Goal: Find specific page/section: Find specific page/section

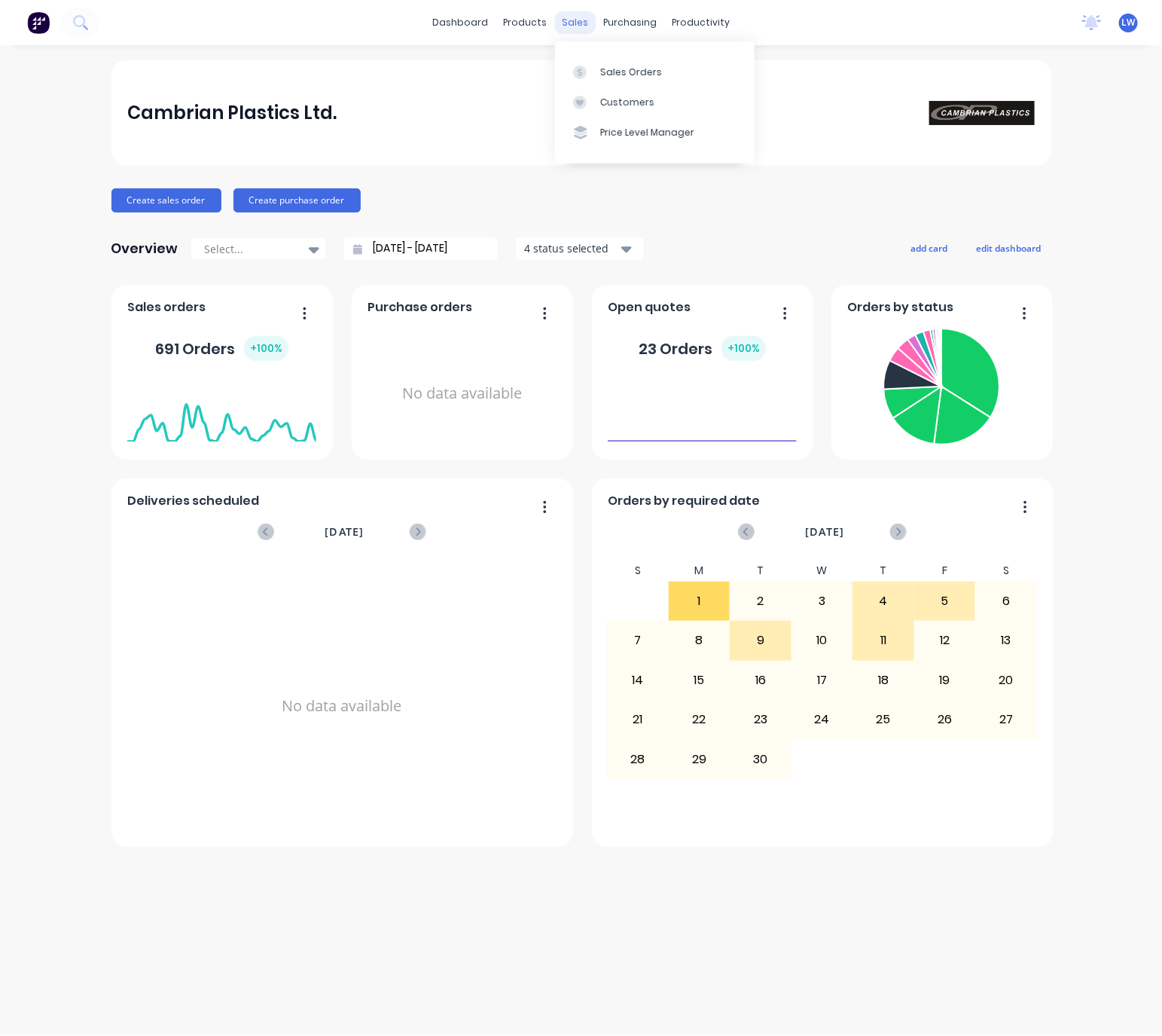
click at [577, 26] on div "sales" at bounding box center [575, 22] width 42 height 22
click at [609, 75] on div "Sales Orders" at bounding box center [630, 73] width 61 height 14
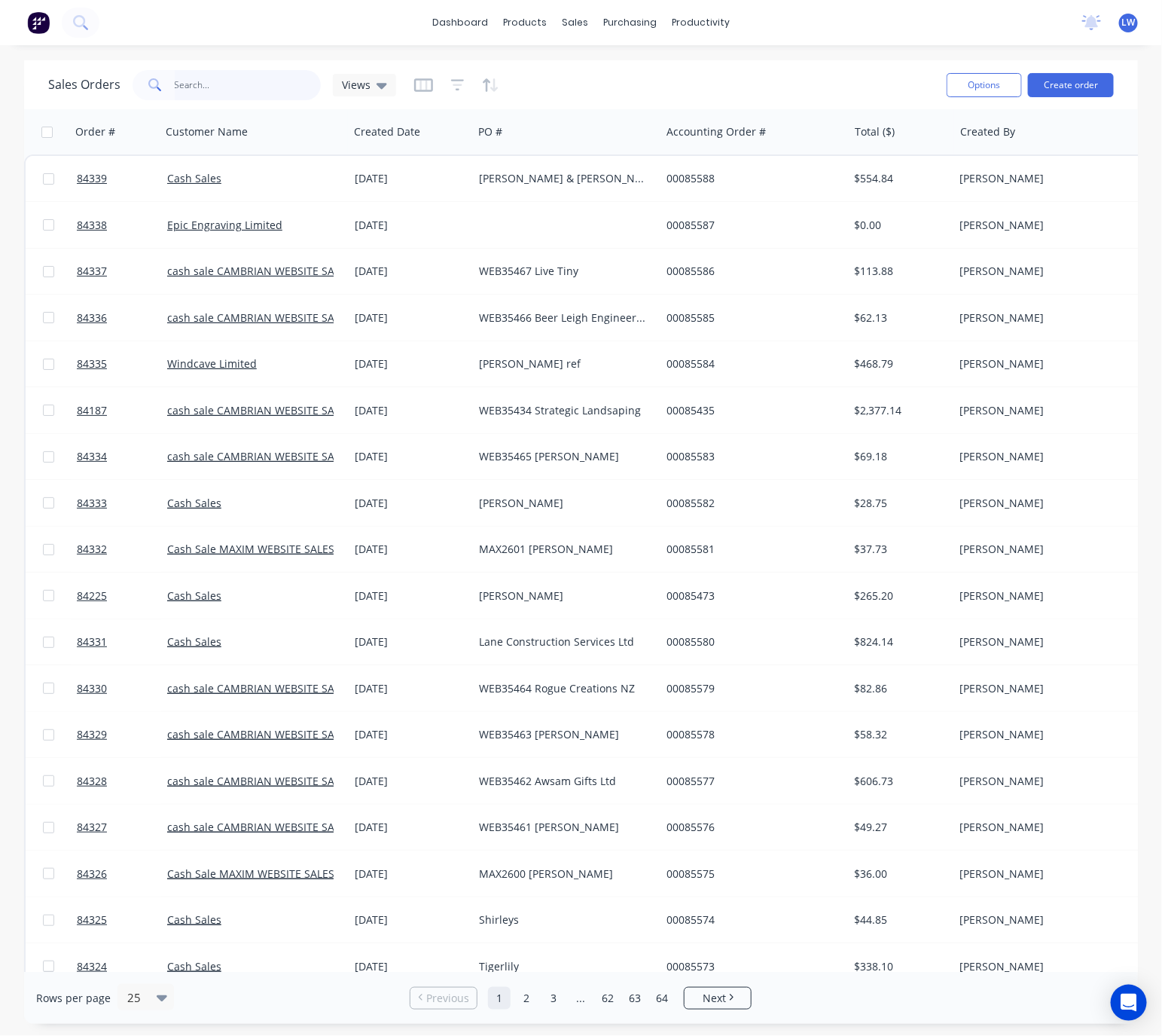
click at [231, 80] on input "text" at bounding box center [248, 85] width 147 height 30
type input "35471"
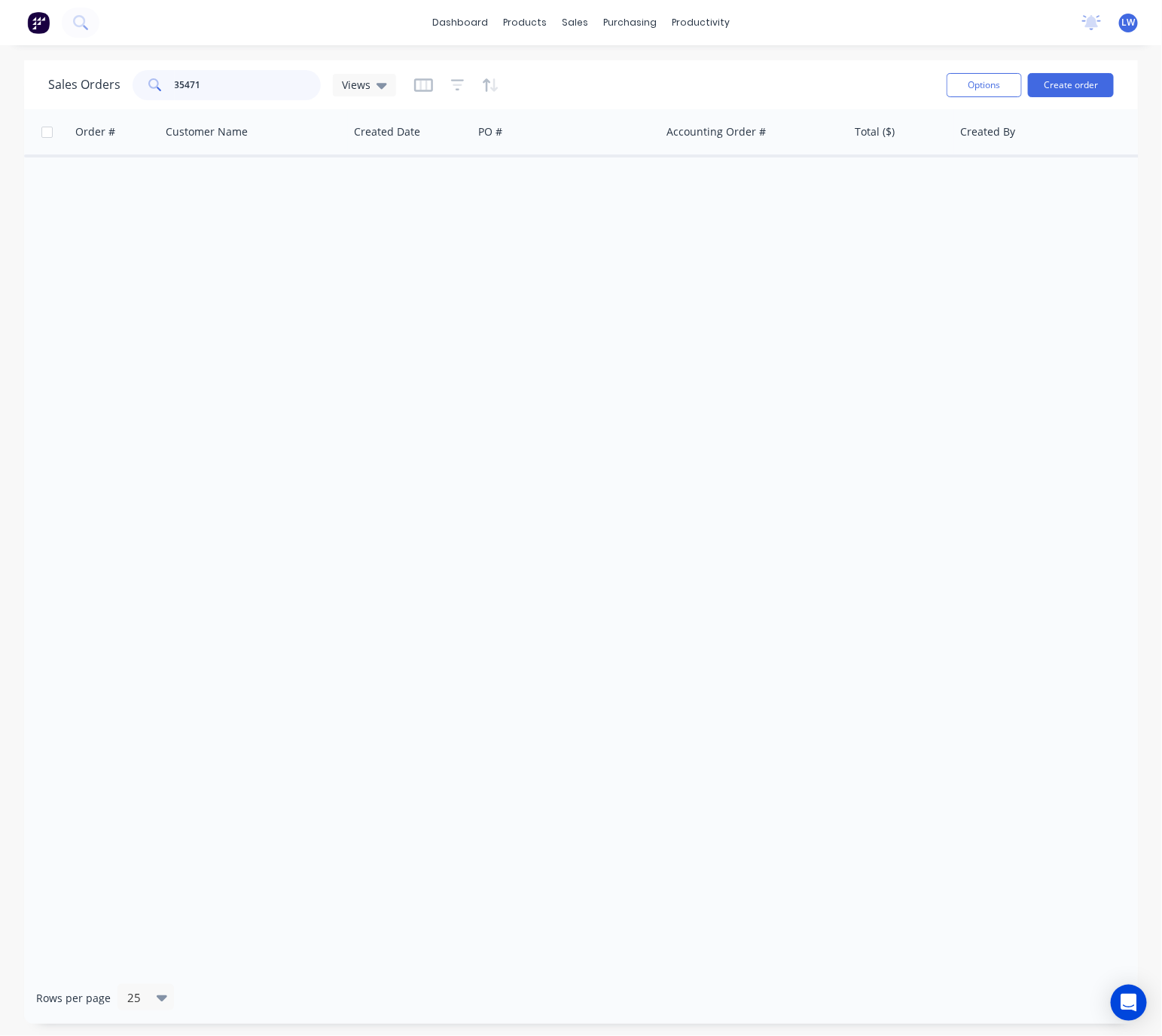
drag, startPoint x: 220, startPoint y: 93, endPoint x: 163, endPoint y: 81, distance: 58.2
click at [163, 81] on div "35471" at bounding box center [227, 85] width 188 height 30
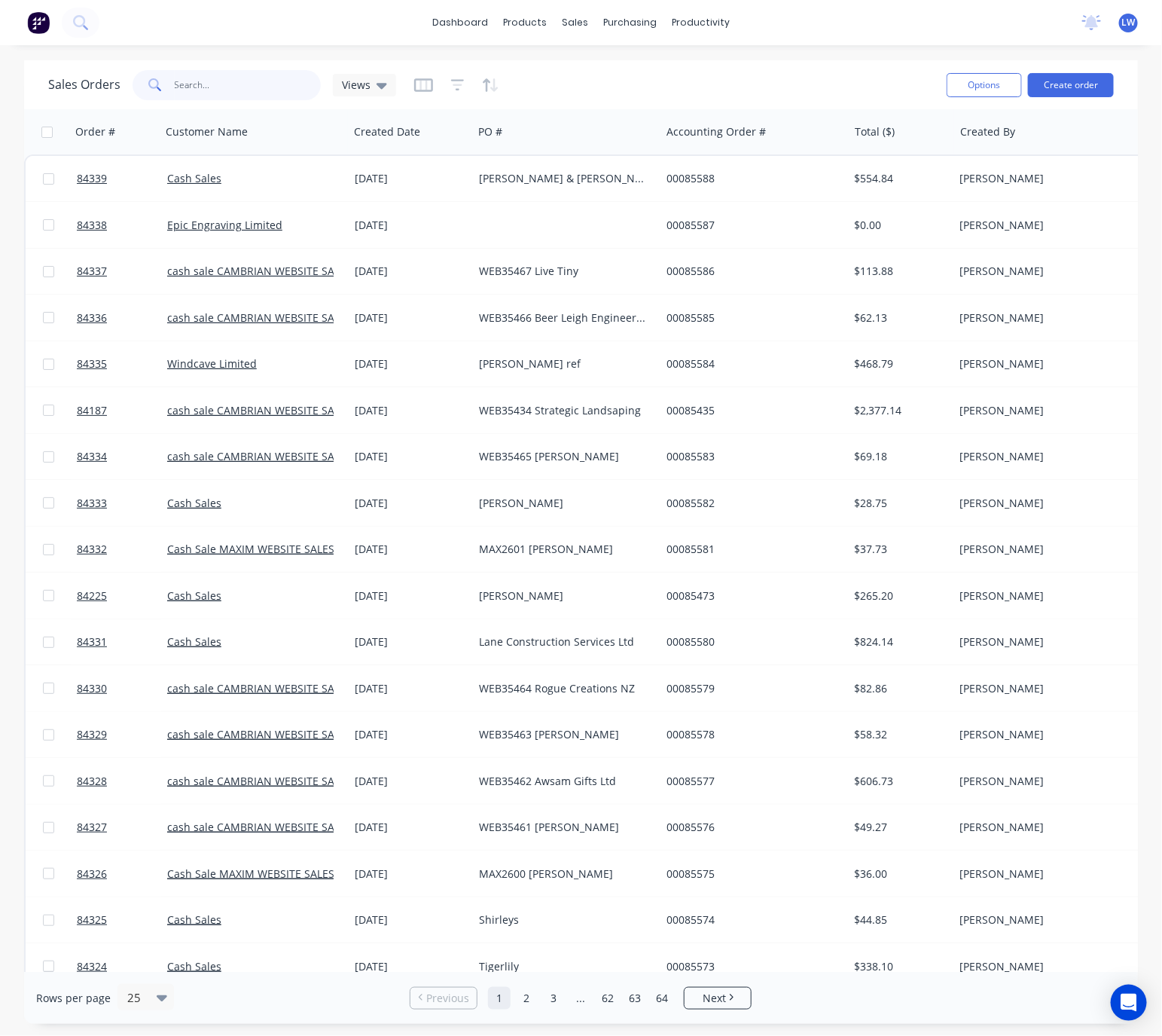
click at [217, 73] on input "text" at bounding box center [248, 85] width 147 height 30
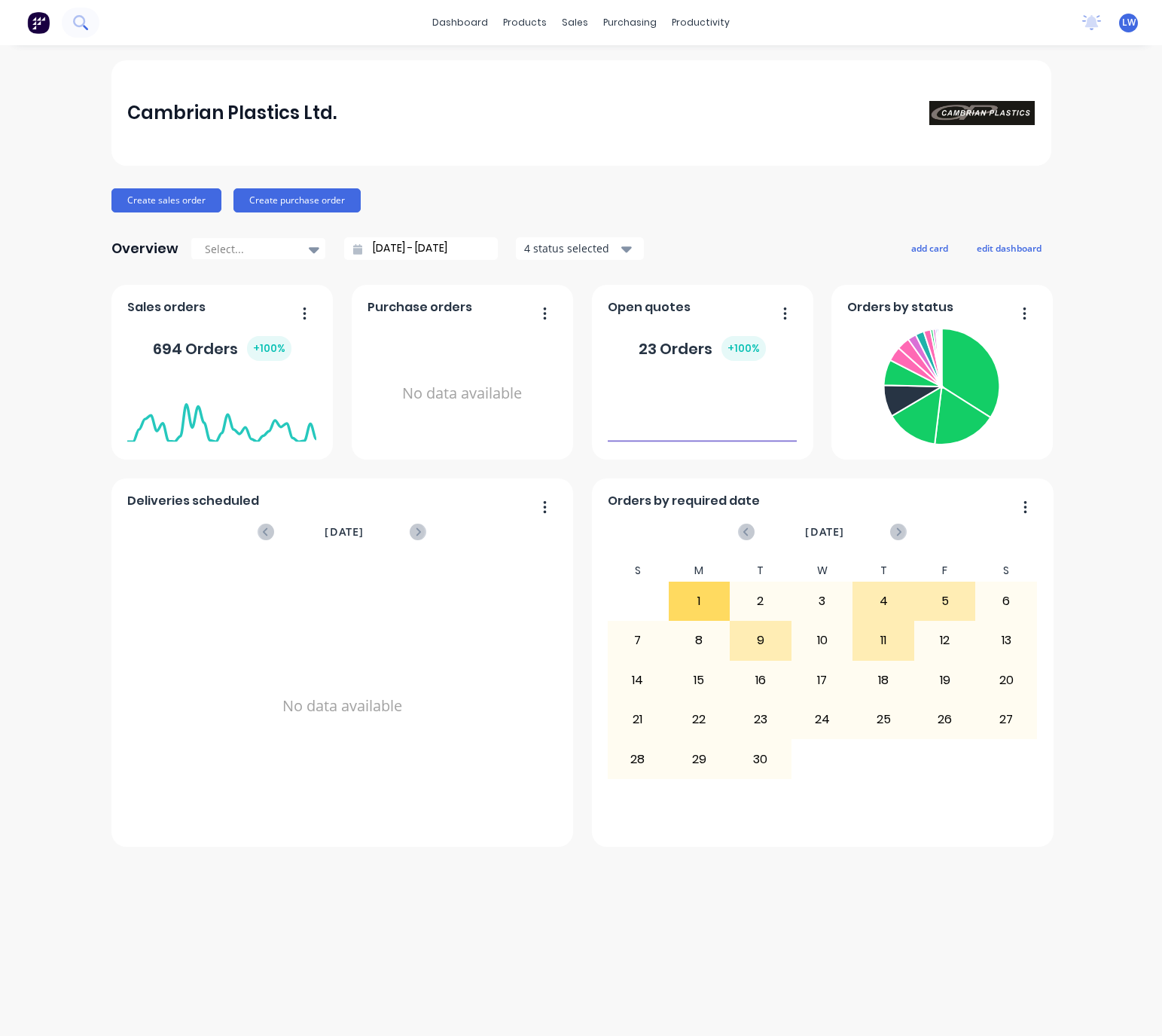
drag, startPoint x: 0, startPoint y: 0, endPoint x: 89, endPoint y: 27, distance: 93.0
click at [89, 27] on button at bounding box center [80, 22] width 38 height 30
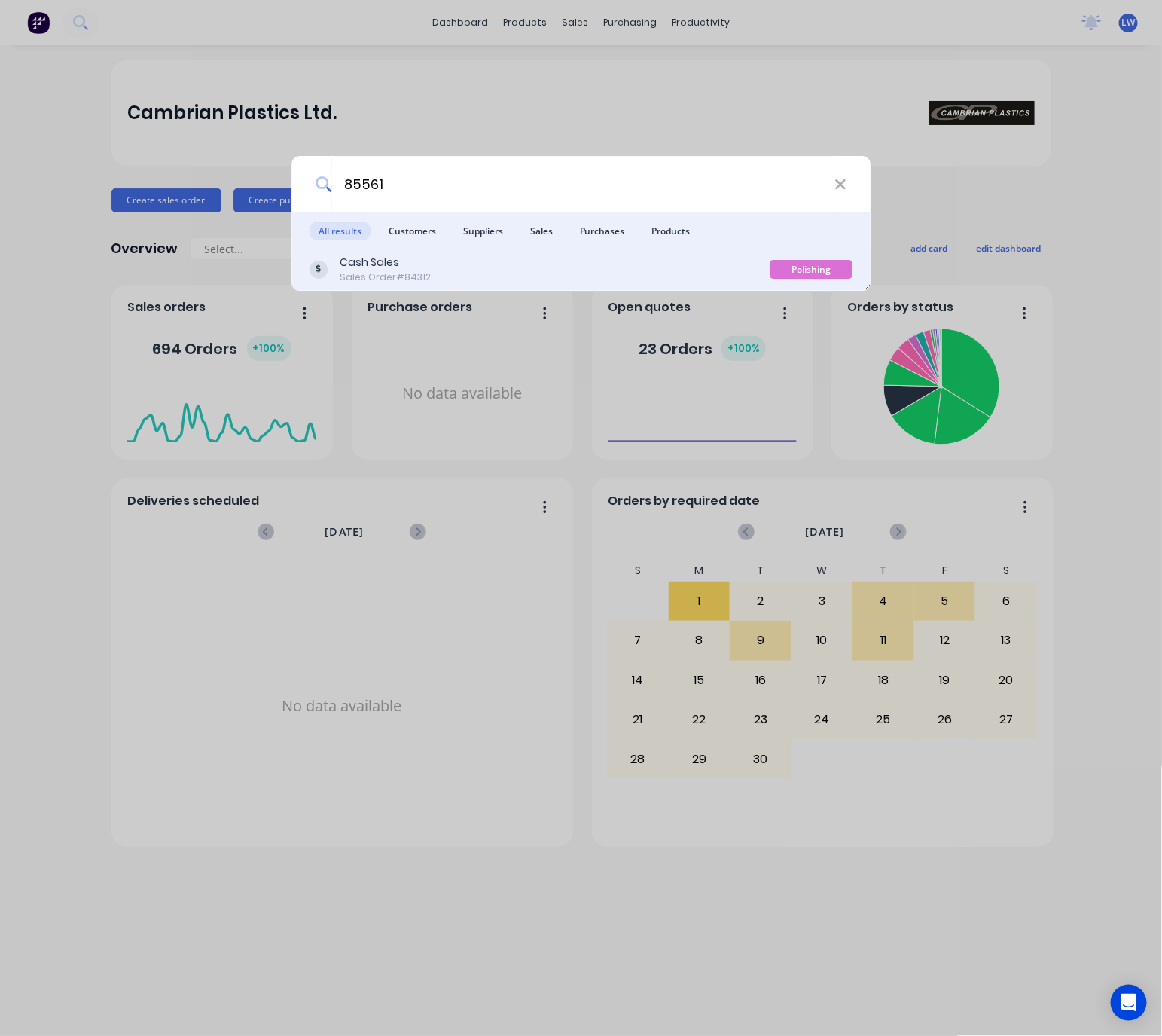
type input "85561"
click at [616, 263] on div "Cash Sales Sales Order #84312" at bounding box center [540, 269] width 461 height 29
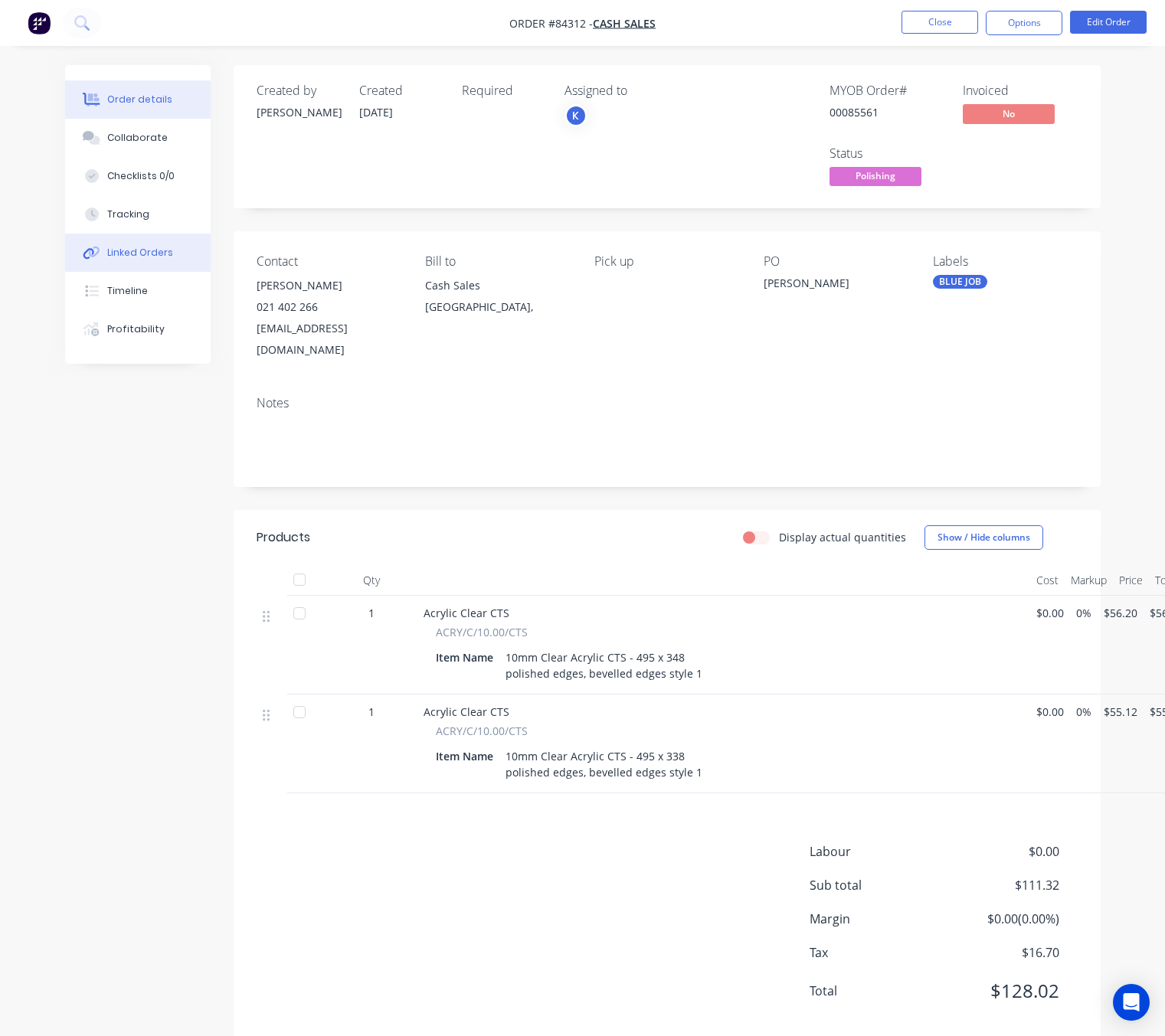
click at [150, 269] on button "Linked Orders" at bounding box center [137, 253] width 145 height 39
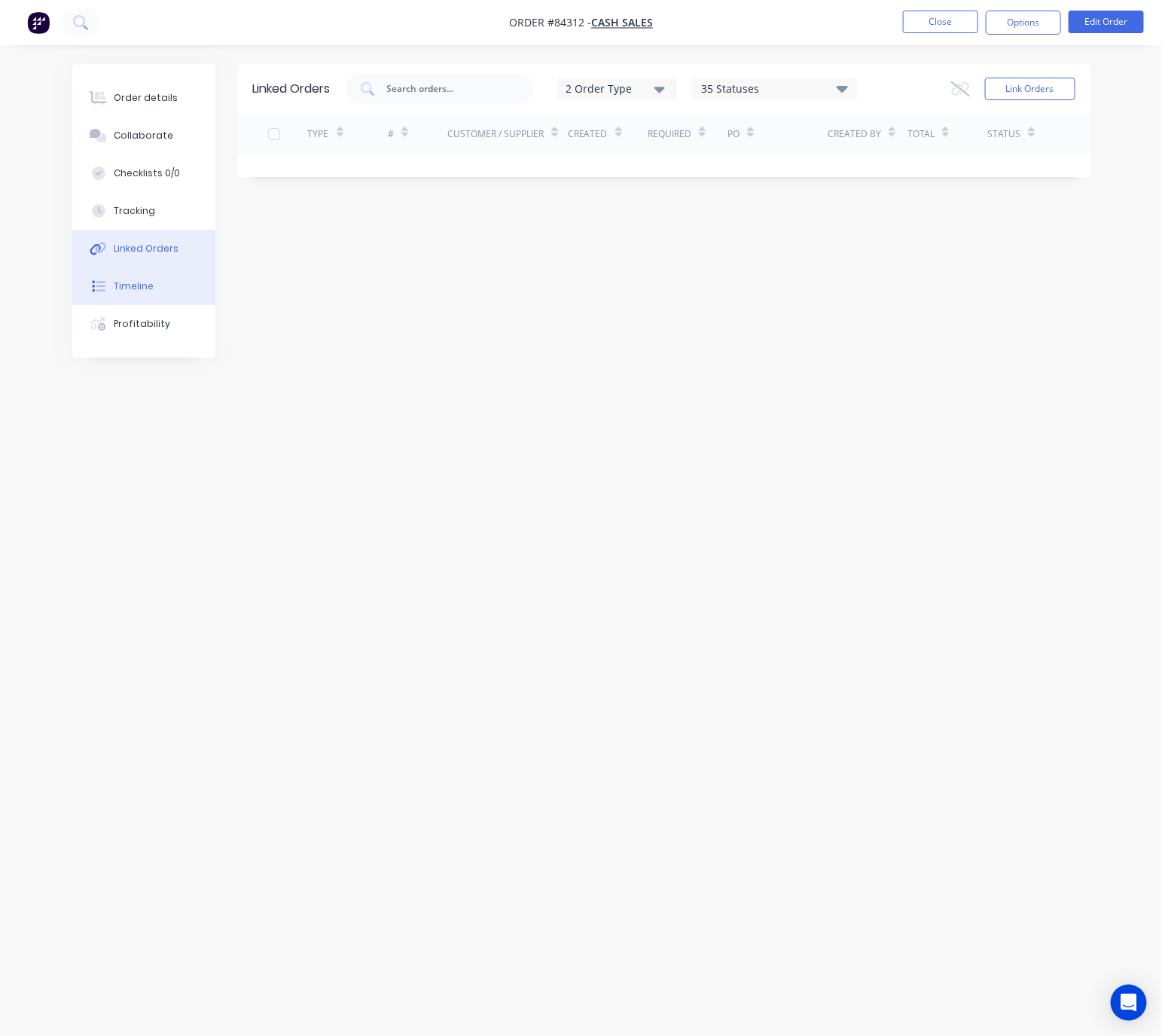
click at [150, 280] on div "Timeline" at bounding box center [134, 286] width 40 height 14
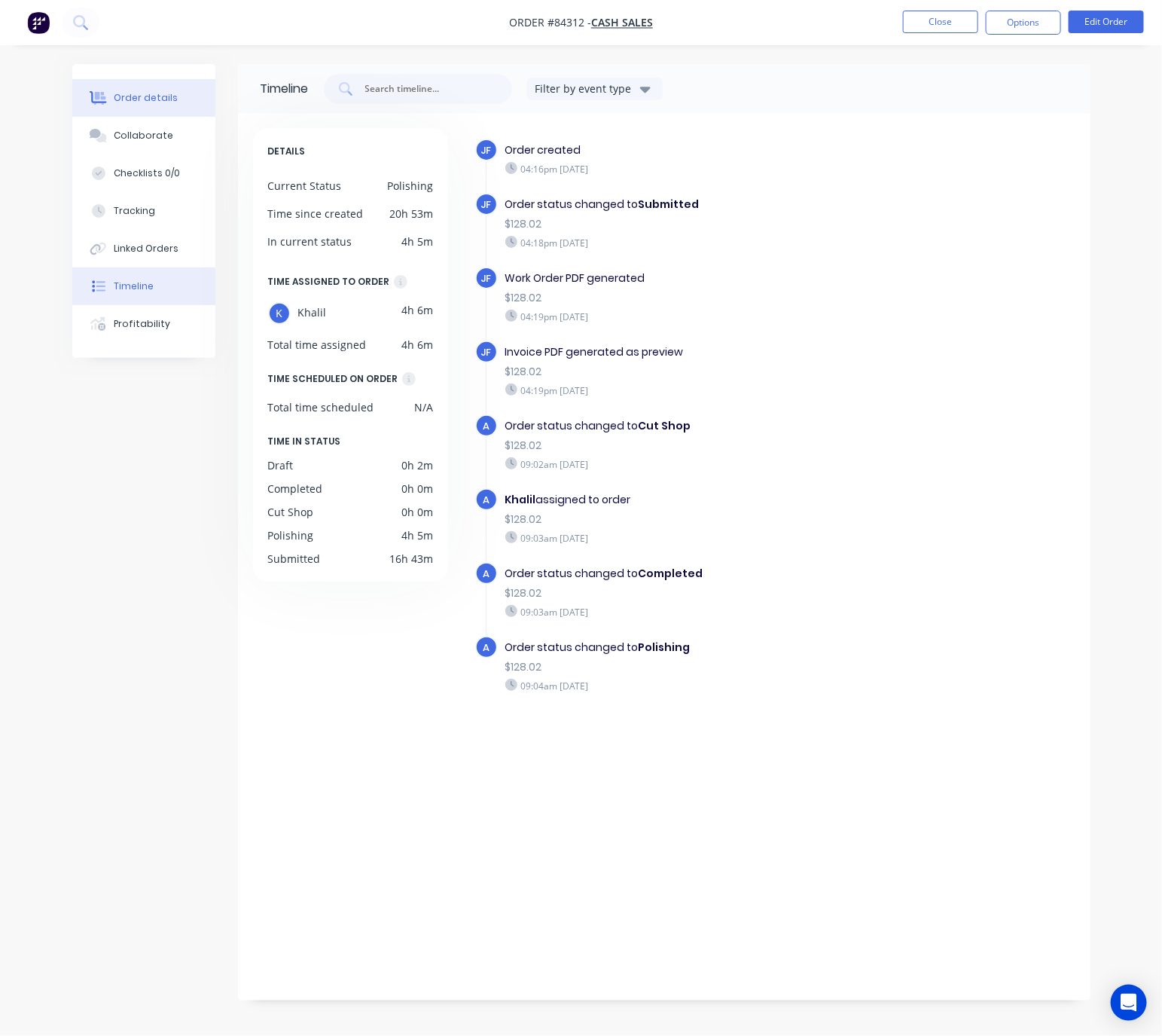
click at [145, 104] on button "Order details" at bounding box center [144, 98] width 143 height 38
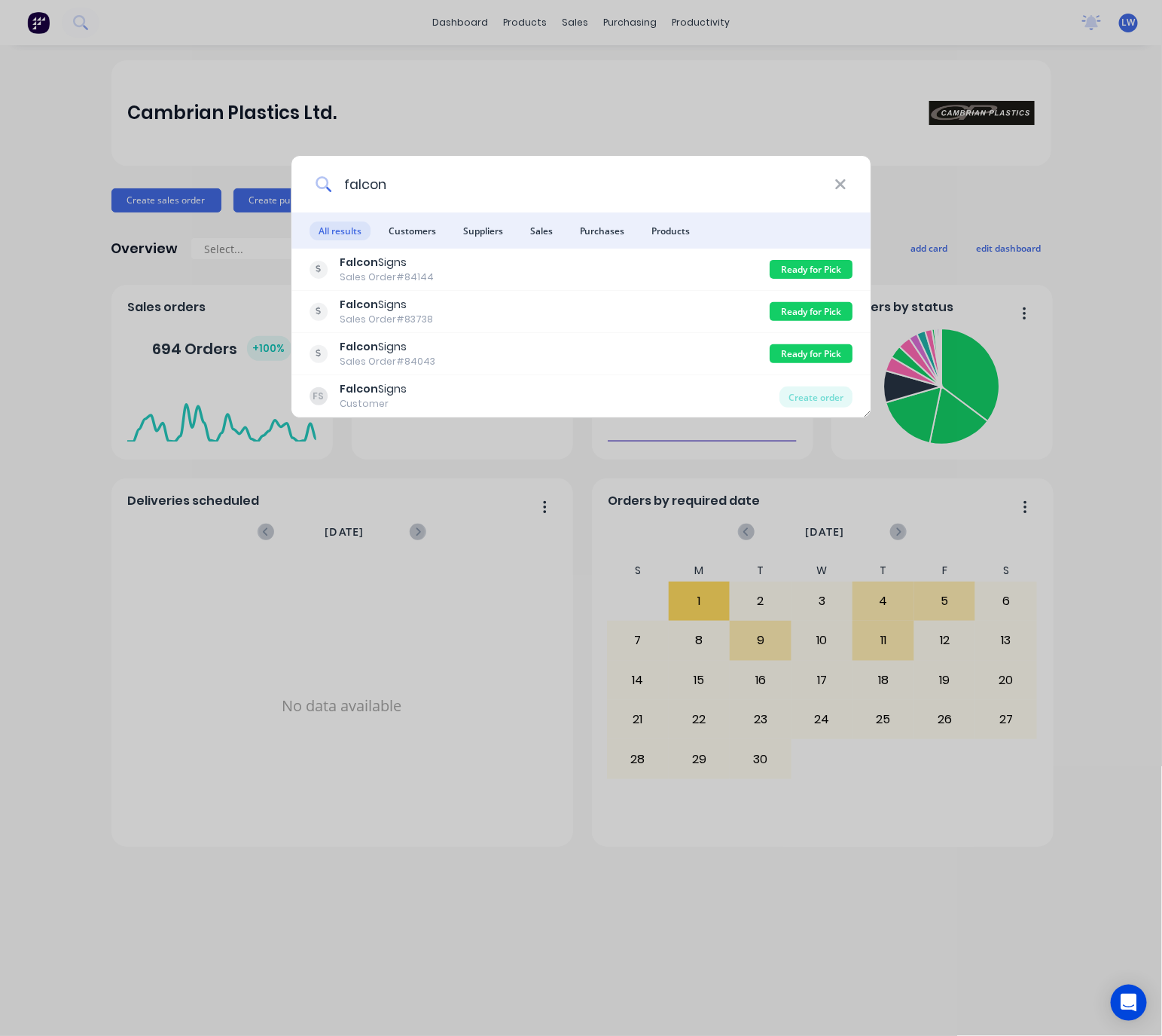
click at [515, 195] on input "falcon" at bounding box center [583, 183] width 503 height 56
type input "falcon"
